Goal: Find specific page/section: Find specific page/section

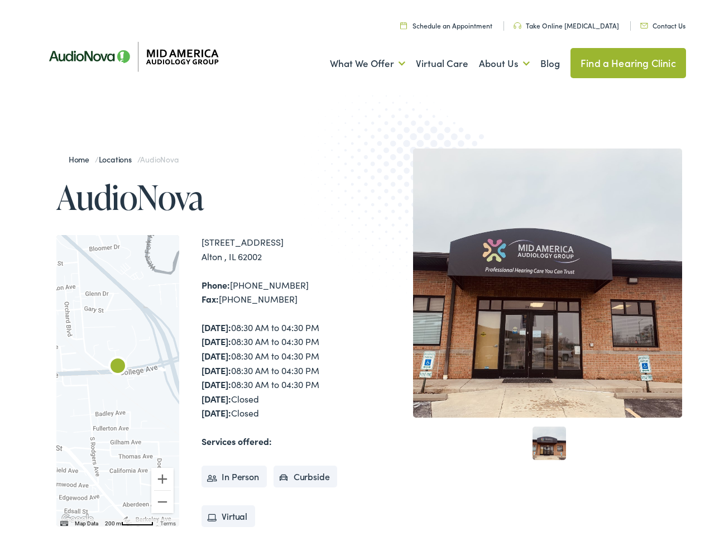
click at [352, 268] on img at bounding box center [413, 191] width 218 height 238
click at [357, 60] on link "What We Offer" at bounding box center [367, 60] width 75 height 41
click at [493, 60] on link "About Us" at bounding box center [504, 60] width 51 height 41
click at [118, 378] on div at bounding box center [117, 378] width 123 height 292
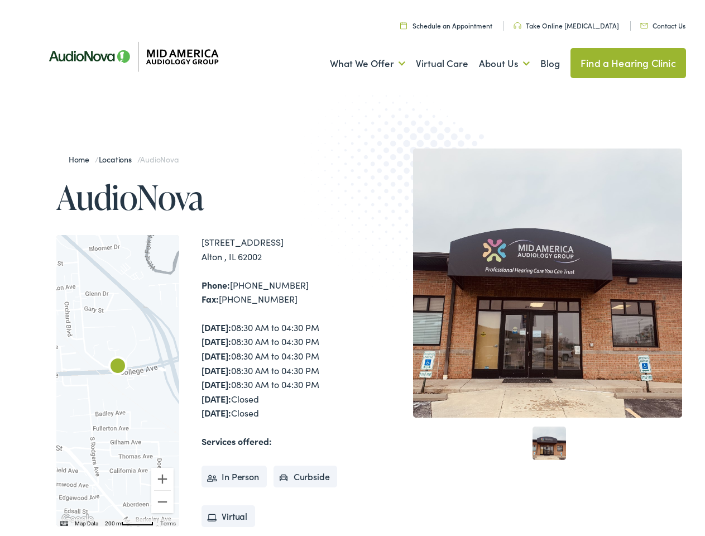
click at [118, 378] on div at bounding box center [117, 378] width 123 height 292
click at [118, 364] on img "AudioNova" at bounding box center [117, 364] width 27 height 27
click at [163, 476] on button "Zoom in" at bounding box center [162, 476] width 22 height 22
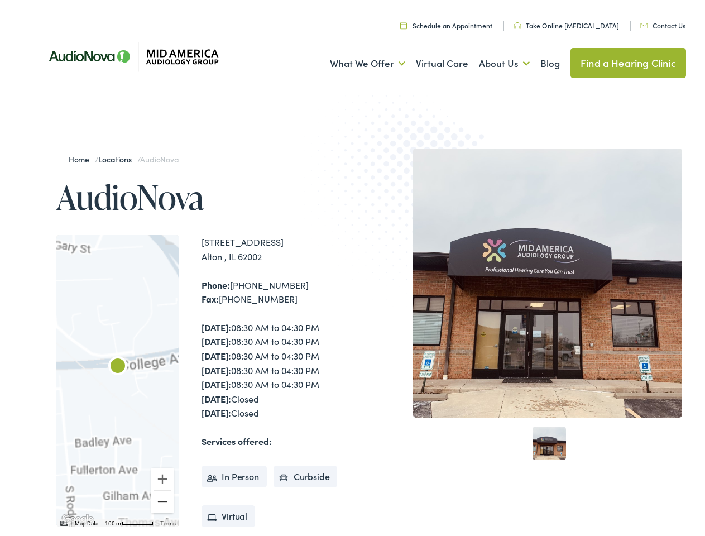
click at [163, 499] on button "Zoom out" at bounding box center [162, 499] width 22 height 22
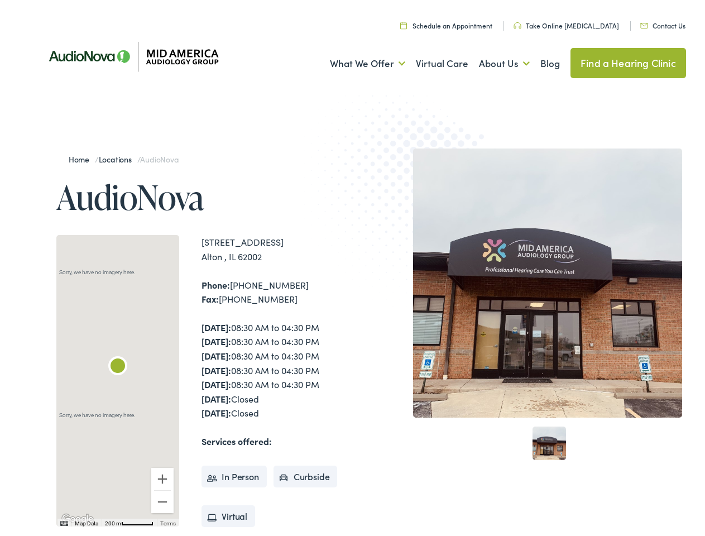
click at [63, 520] on img "Keyboard shortcuts" at bounding box center [64, 520] width 8 height 5
